Goal: Navigation & Orientation: Find specific page/section

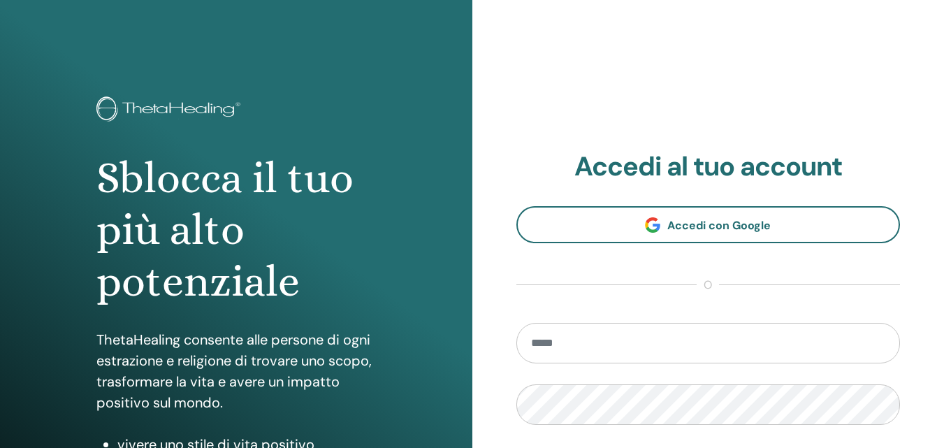
click at [599, 344] on input "email" at bounding box center [708, 343] width 384 height 41
type input "**********"
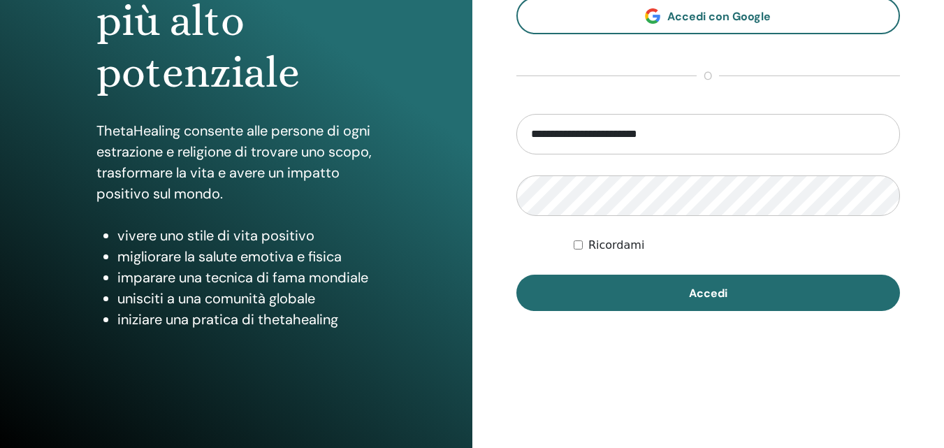
scroll to position [210, 0]
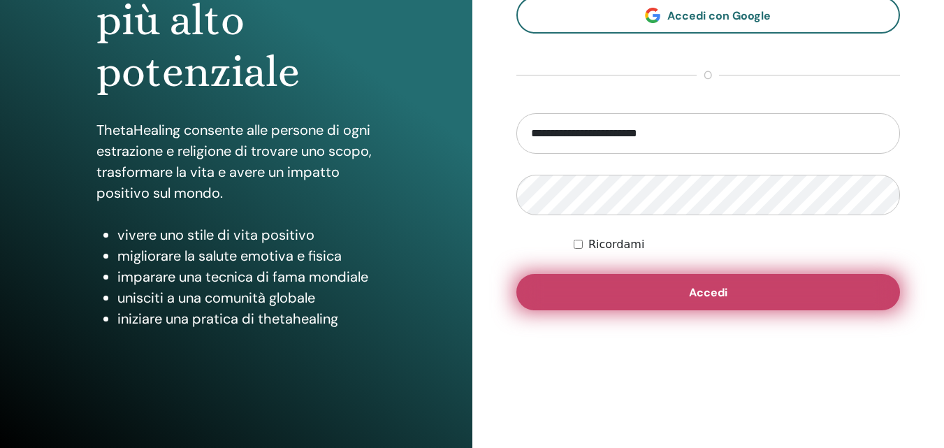
click at [681, 299] on button "Accedi" at bounding box center [708, 292] width 384 height 36
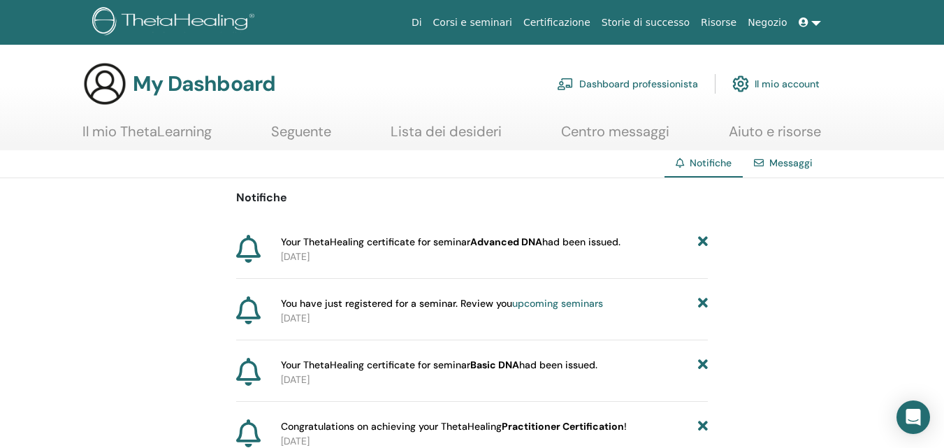
click at [507, 29] on link "Corsi e seminari" at bounding box center [473, 23] width 90 height 26
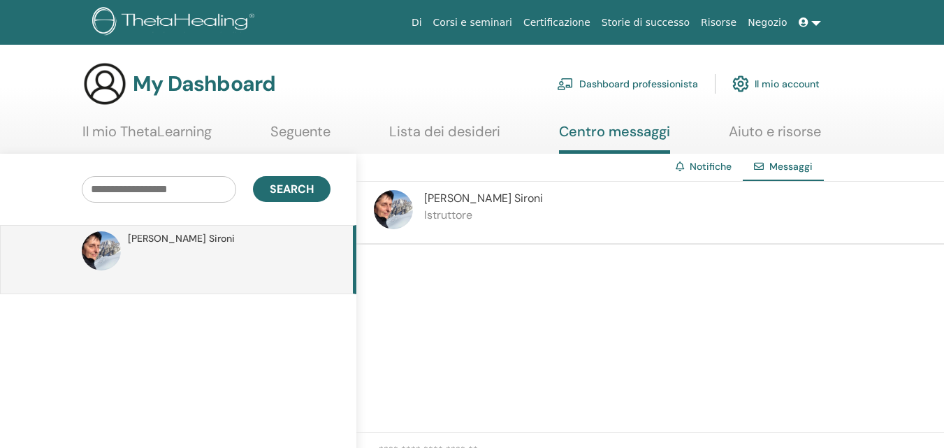
click at [447, 124] on link "Lista dei desideri" at bounding box center [444, 136] width 111 height 27
click at [681, 167] on icon at bounding box center [680, 166] width 8 height 10
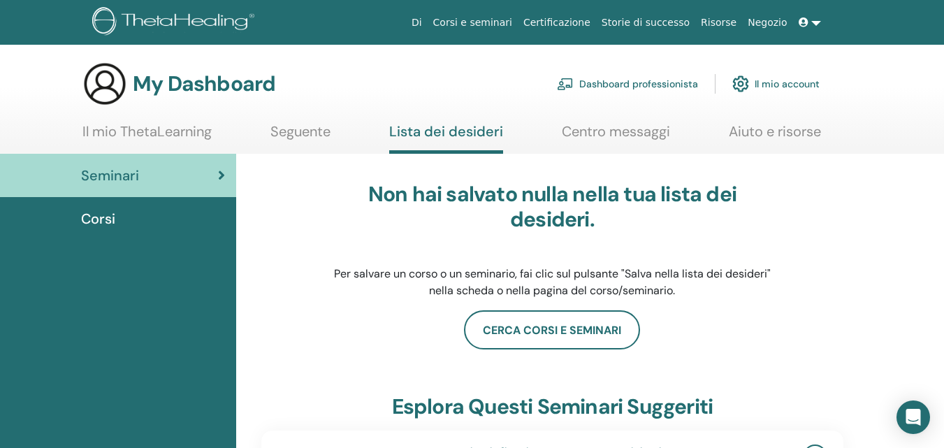
click at [107, 215] on span "Corsi" at bounding box center [98, 218] width 34 height 21
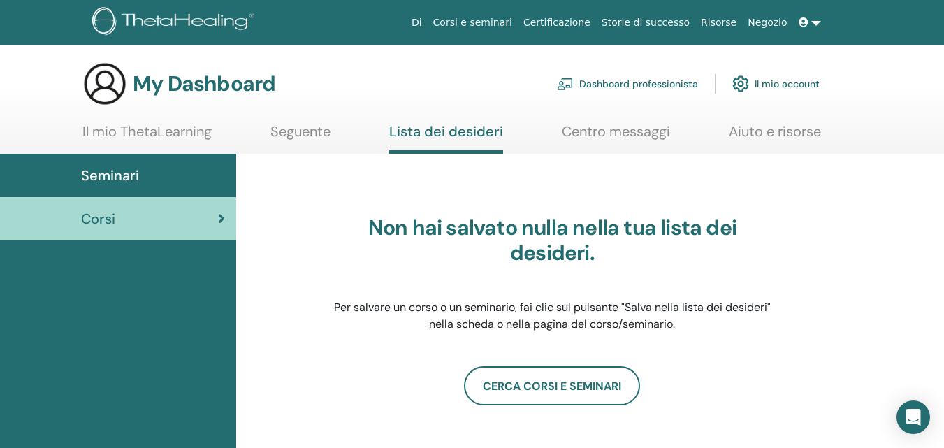
click at [119, 175] on span "Seminari" at bounding box center [110, 175] width 58 height 21
